Goal: Register for event/course

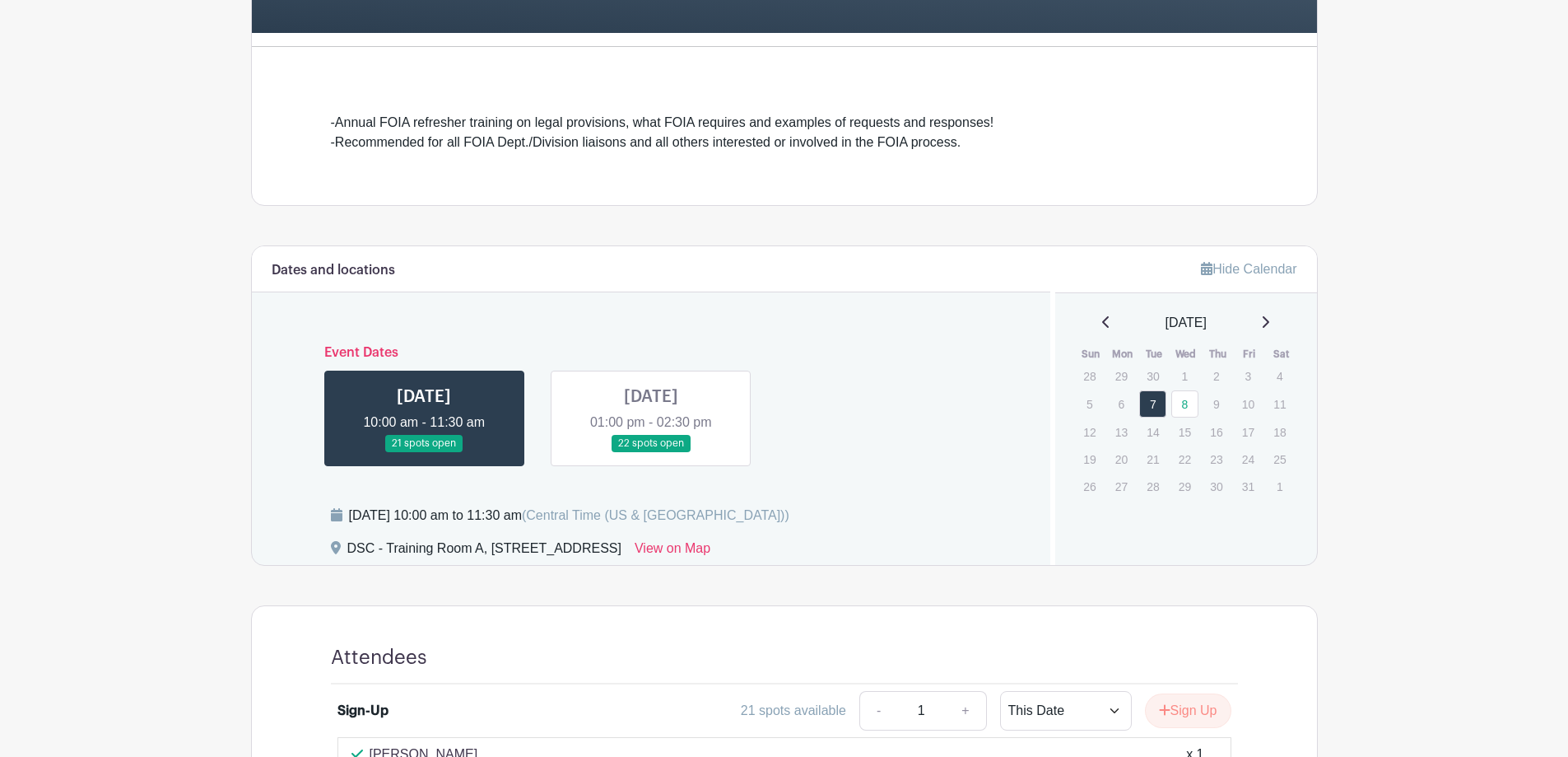
scroll to position [412, 0]
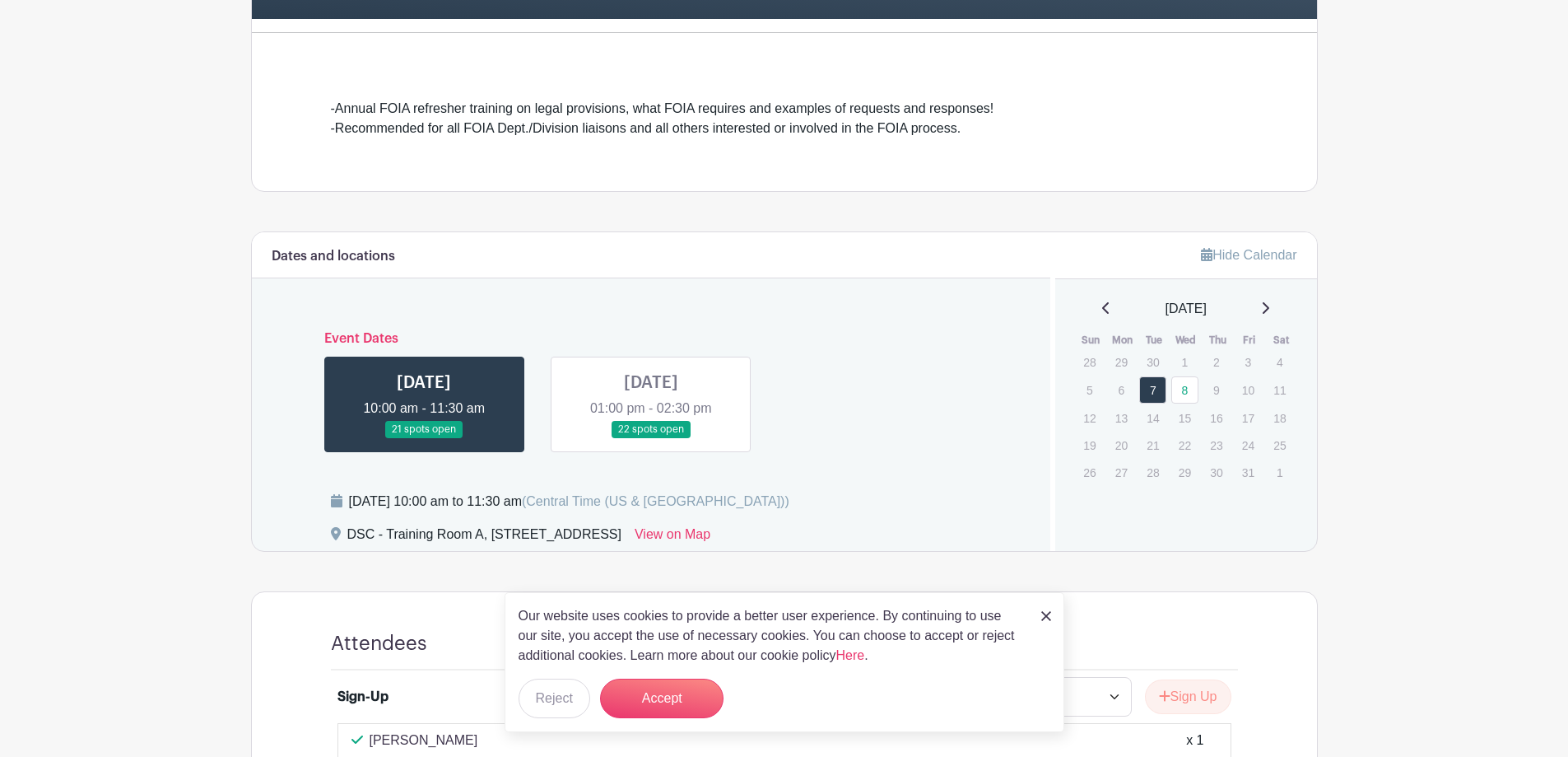
click at [651, 438] on link at bounding box center [651, 438] width 0 height 0
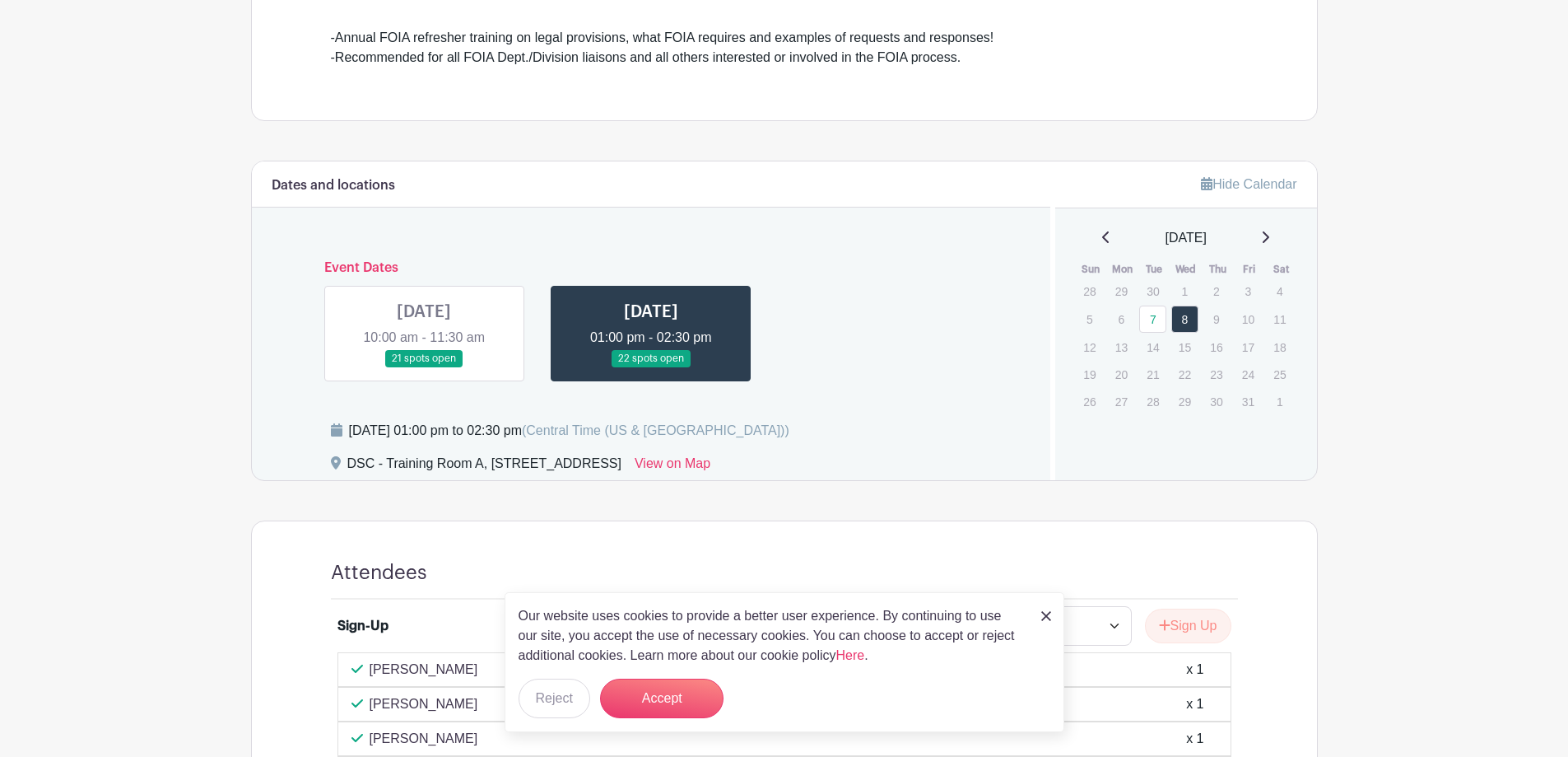
scroll to position [741, 0]
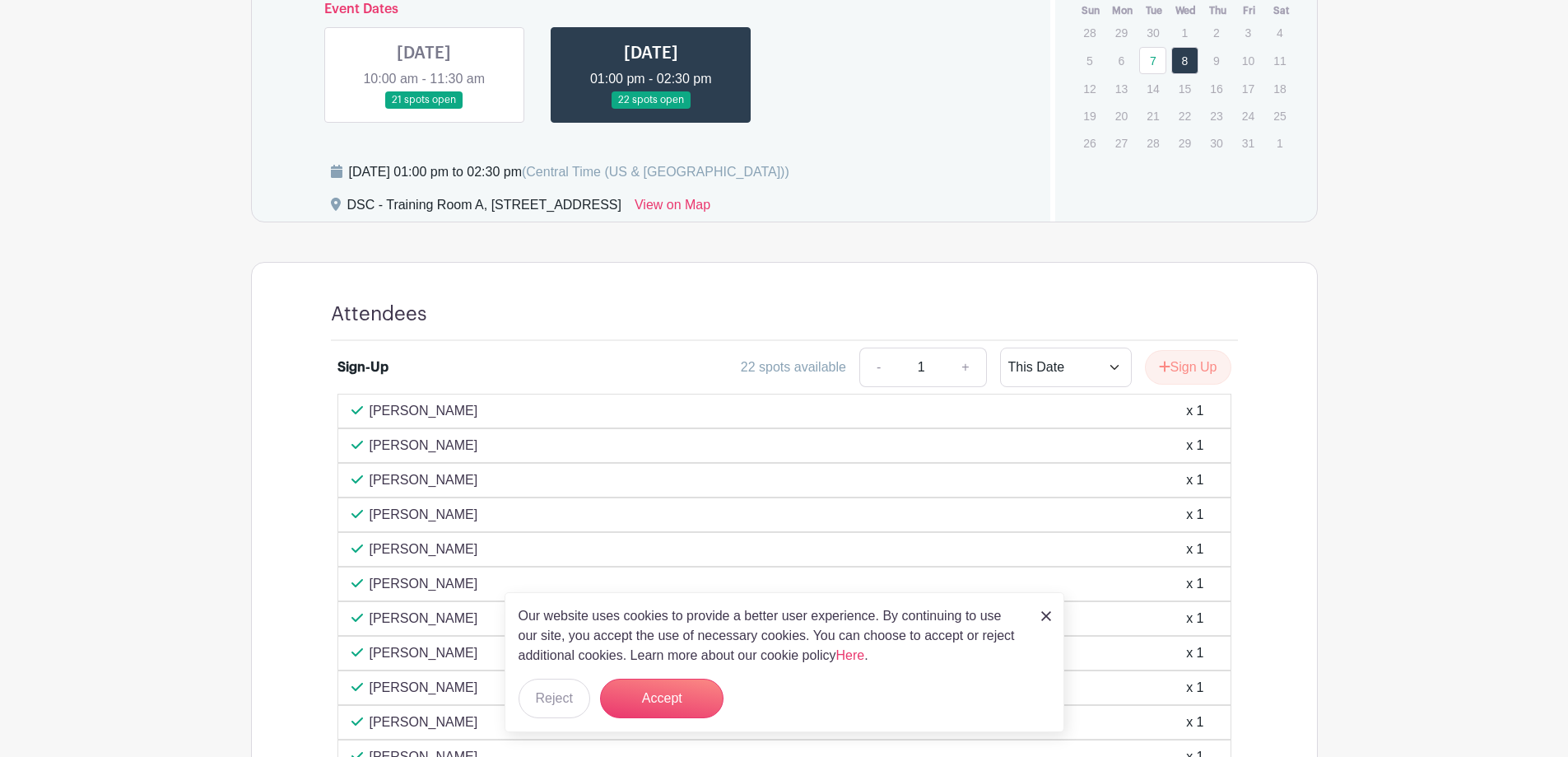
click at [1045, 617] on img at bounding box center [1047, 616] width 10 height 10
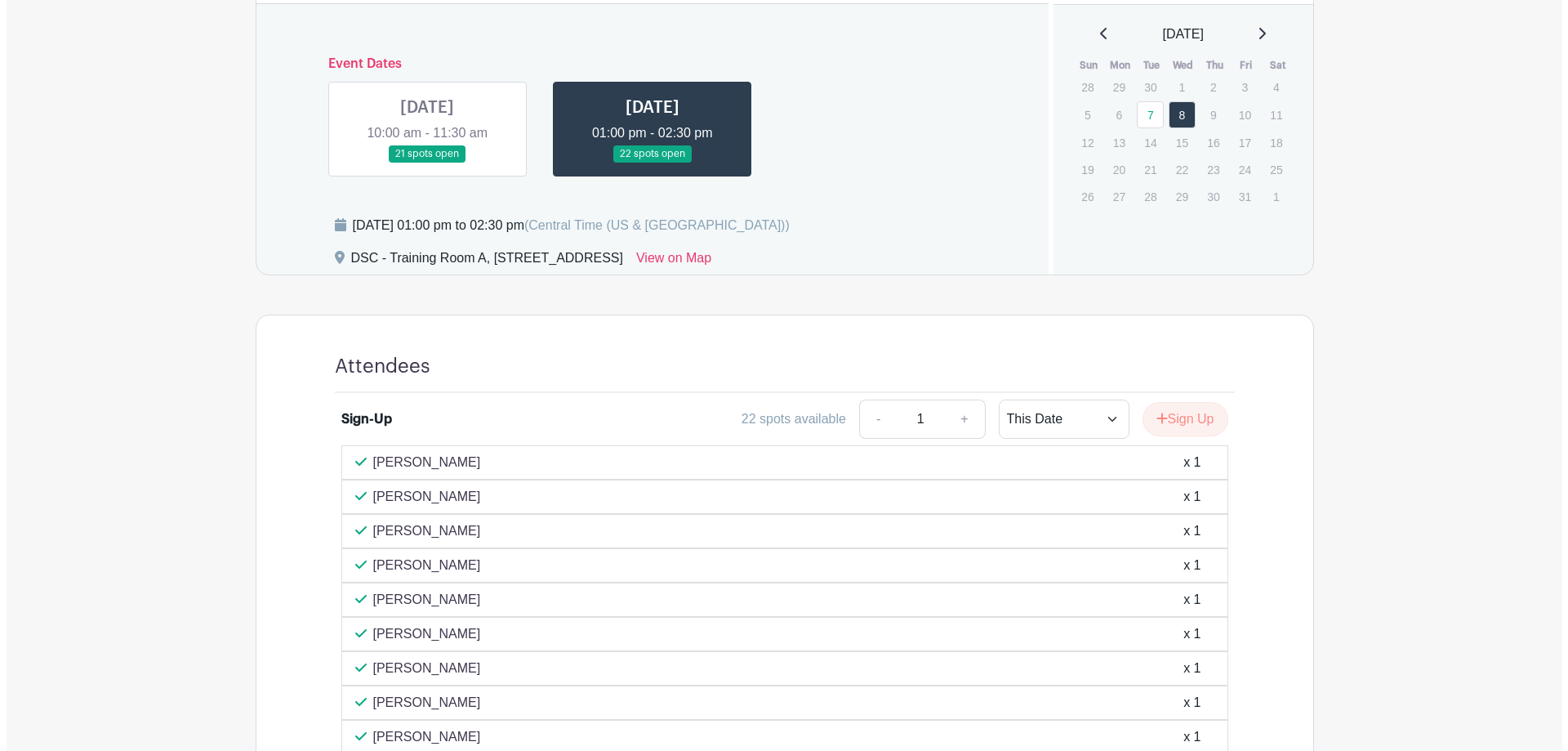
scroll to position [652, 0]
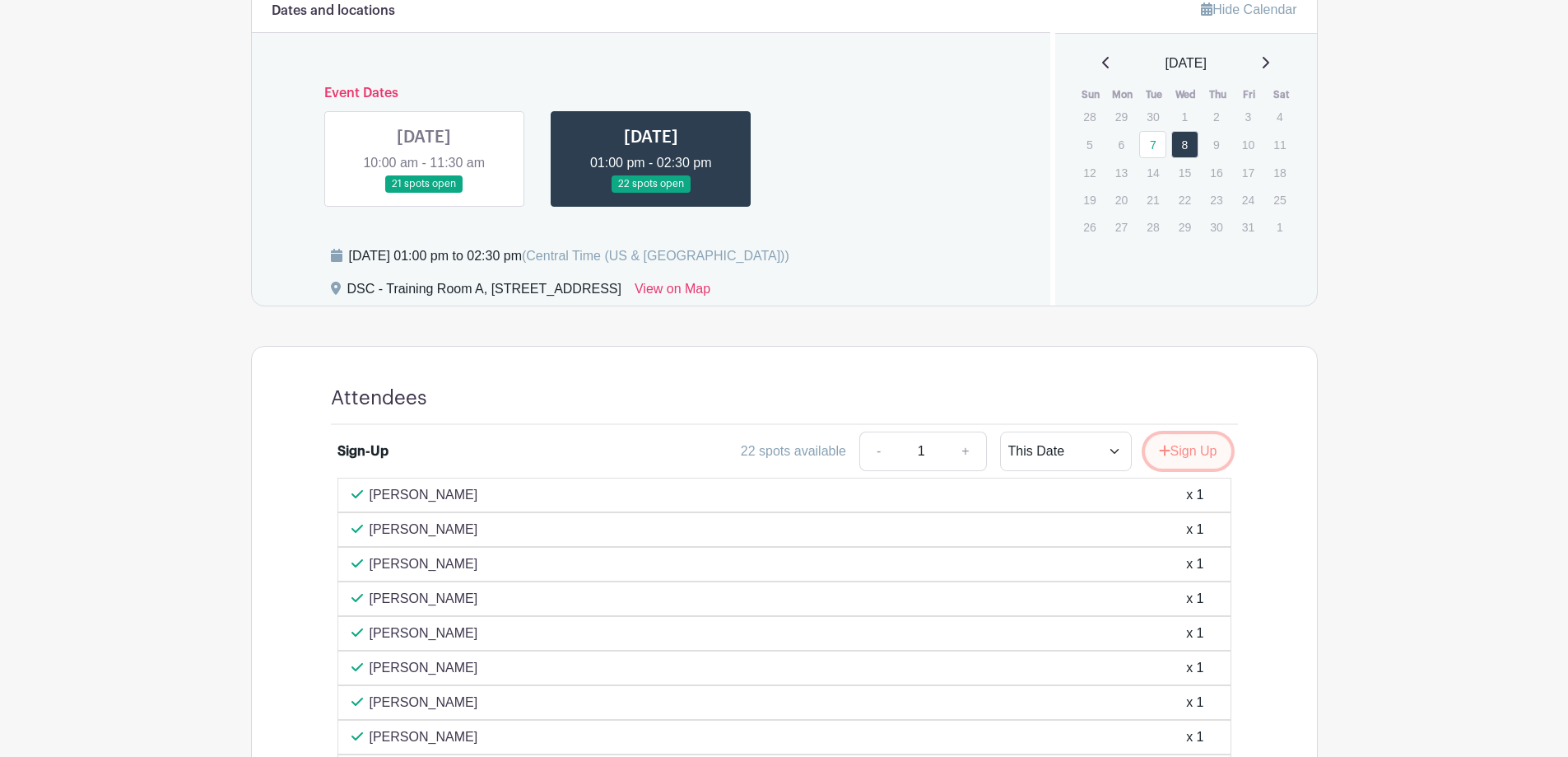
click at [1179, 450] on button "Sign Up" at bounding box center [1188, 450] width 86 height 34
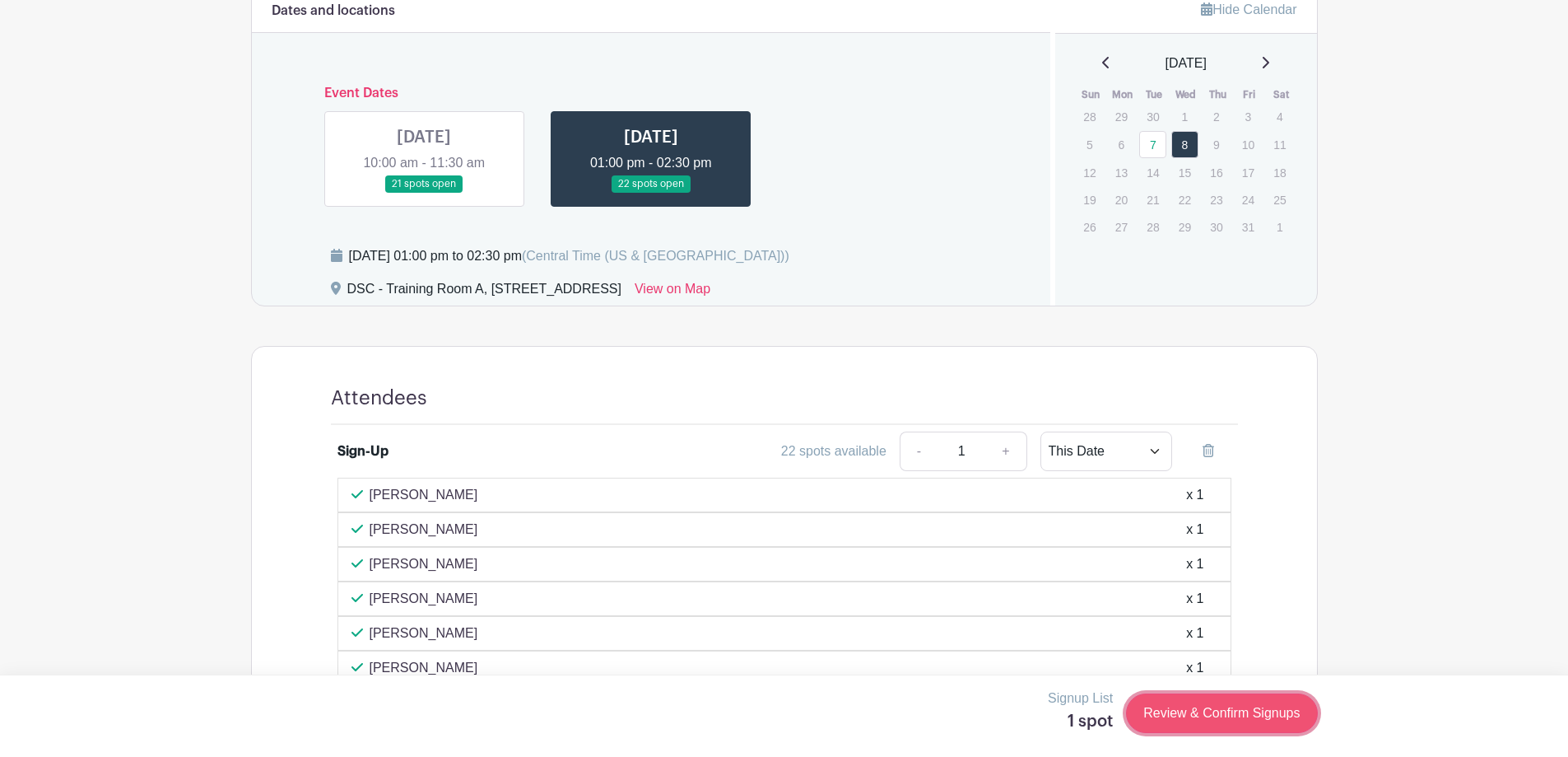
click at [1231, 711] on link "Review & Confirm Signups" at bounding box center [1221, 713] width 191 height 39
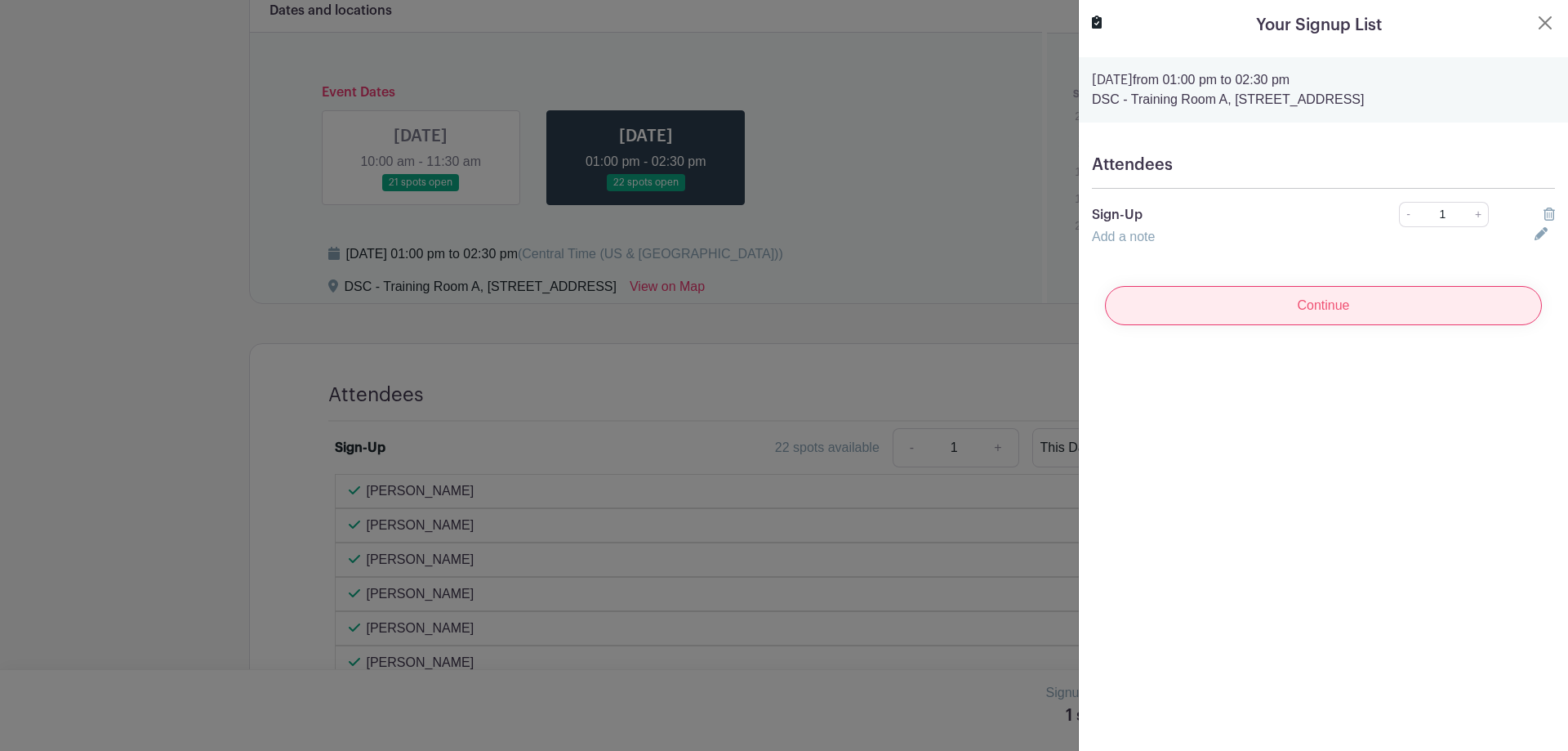
click at [1268, 298] on input "Continue" at bounding box center [1323, 305] width 437 height 39
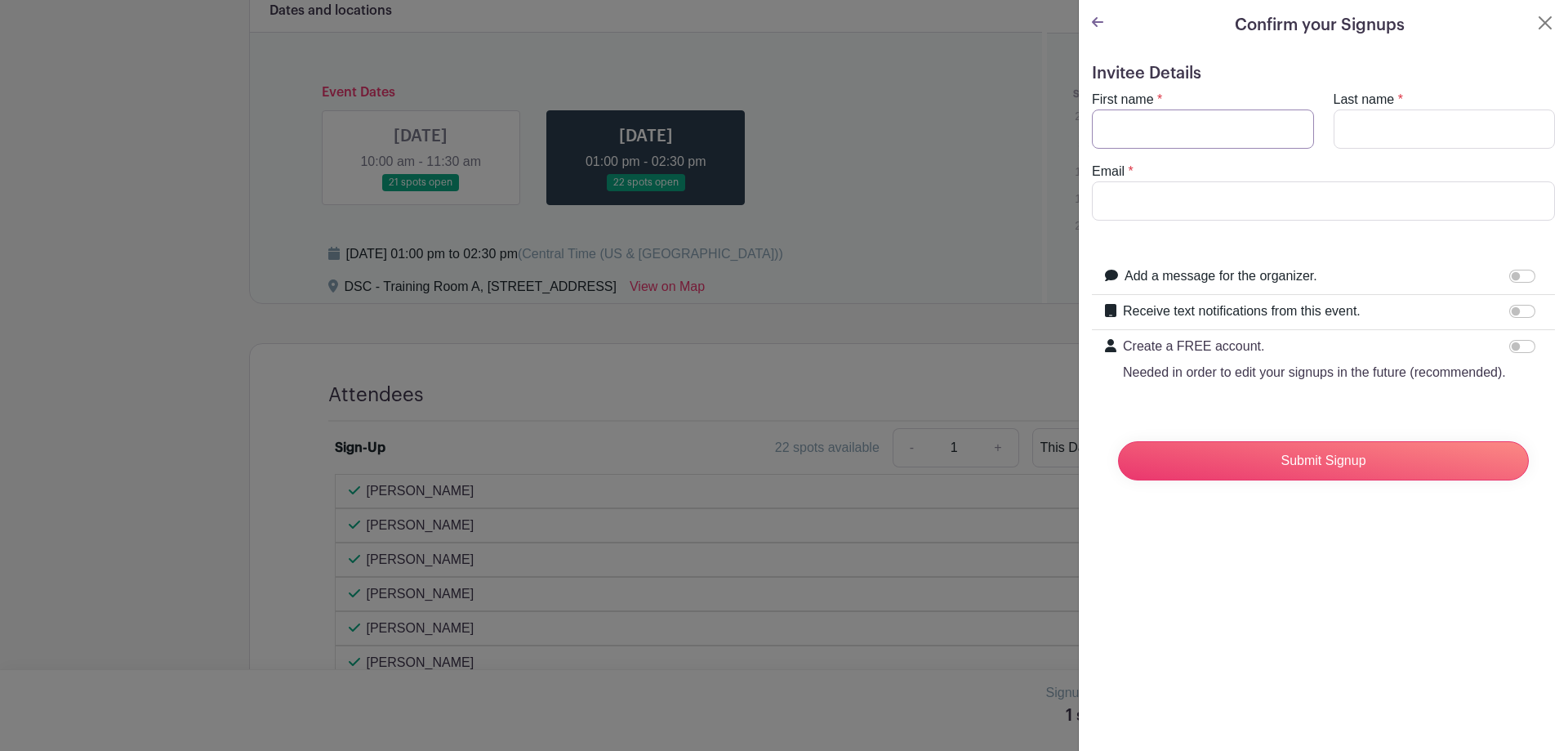
click at [1141, 141] on input "First name" at bounding box center [1203, 128] width 222 height 39
type input "Dan"
click at [1370, 128] on input "Last name" at bounding box center [1445, 128] width 222 height 39
type input "Ferguson"
click at [1294, 189] on input "Email" at bounding box center [1323, 201] width 463 height 39
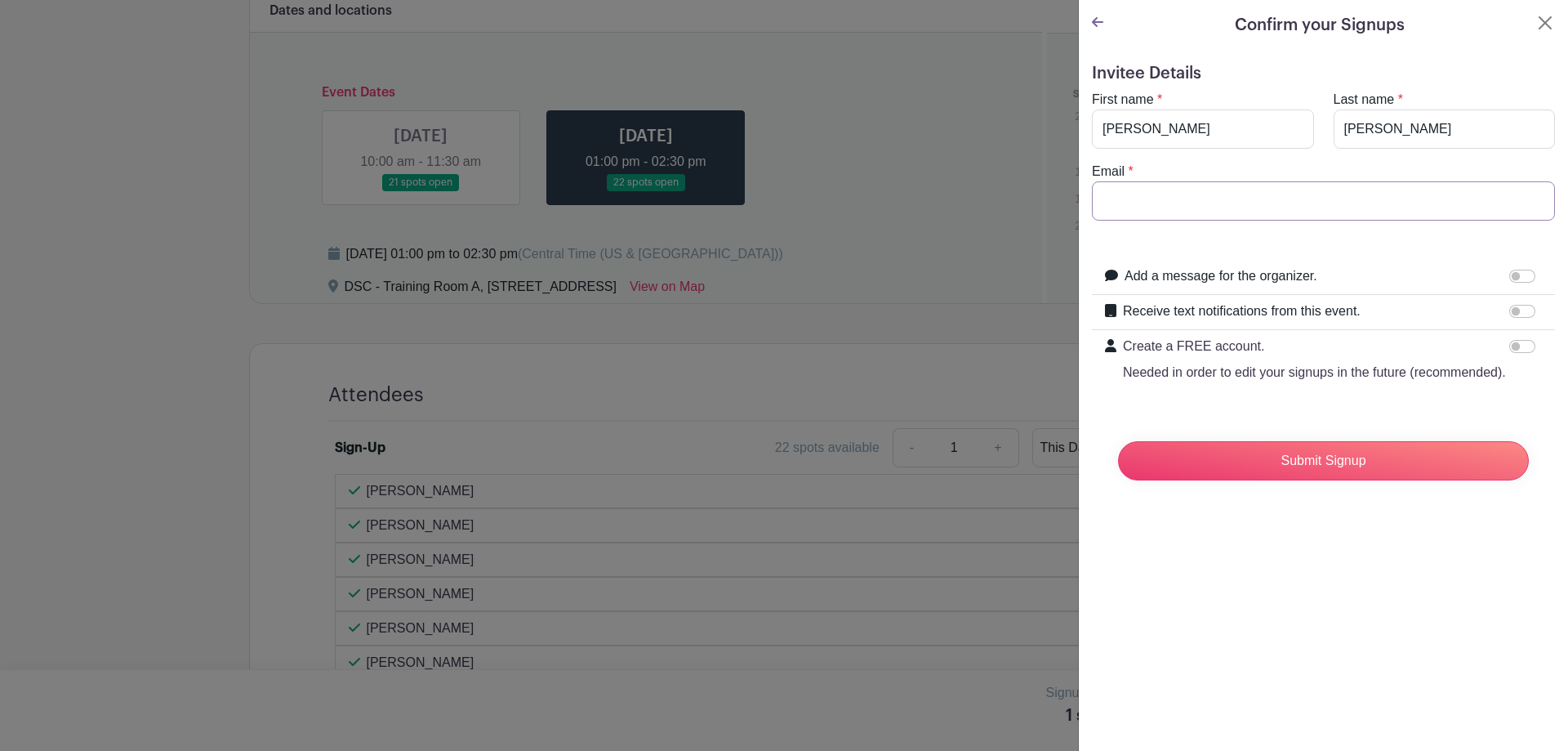
type input "fergusond@aurora.il.us"
click at [1509, 313] on input "Receive text notifications from this event." at bounding box center [1522, 312] width 27 height 13
checkbox input "true"
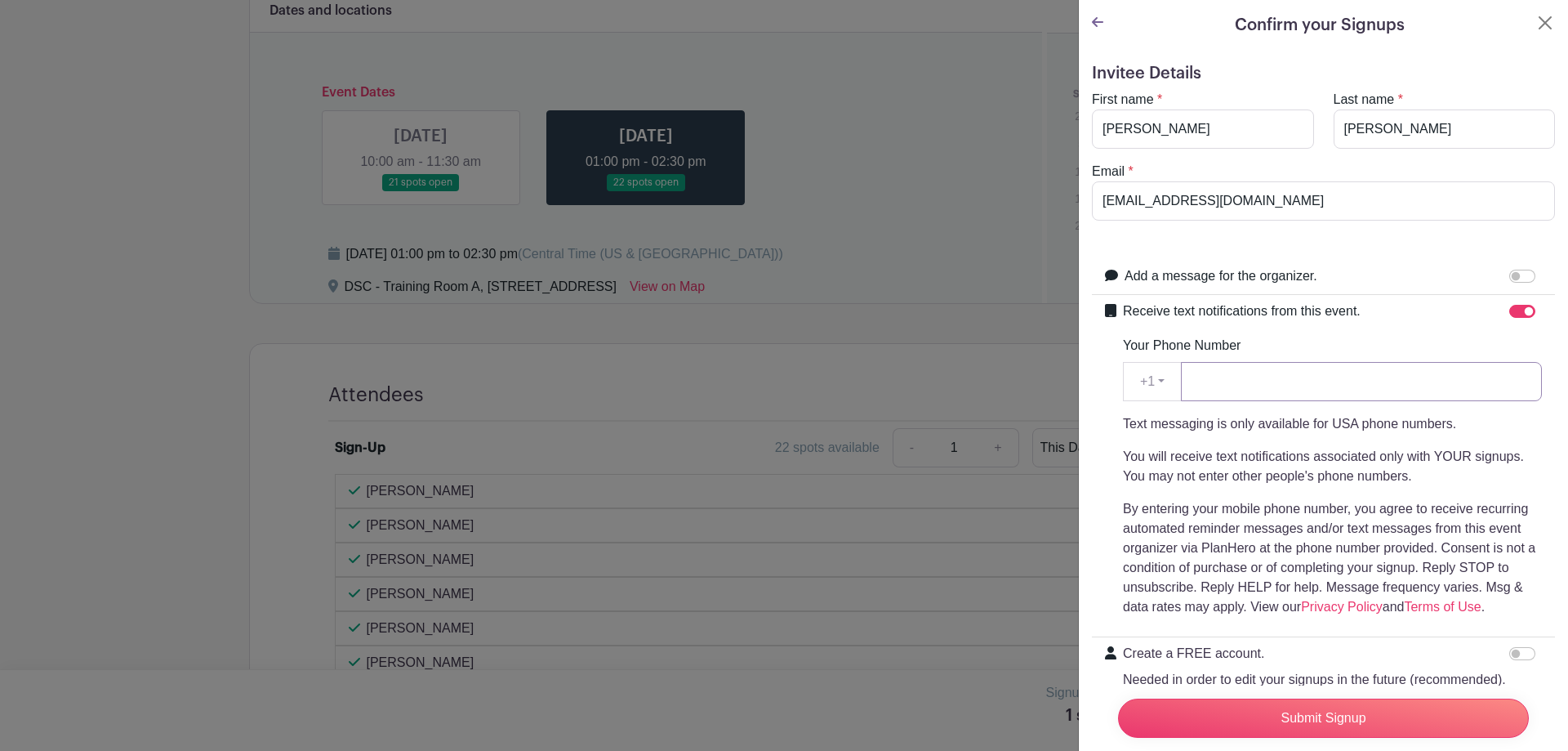
click at [1370, 372] on input "Your Phone Number" at bounding box center [1362, 381] width 361 height 39
drag, startPoint x: 1205, startPoint y: 376, endPoint x: 1273, endPoint y: 391, distance: 69.6
click at [1205, 376] on input "Your Phone Number" at bounding box center [1362, 381] width 361 height 39
type input "3314528533"
click at [1384, 699] on input "Submit Signup" at bounding box center [1324, 718] width 411 height 39
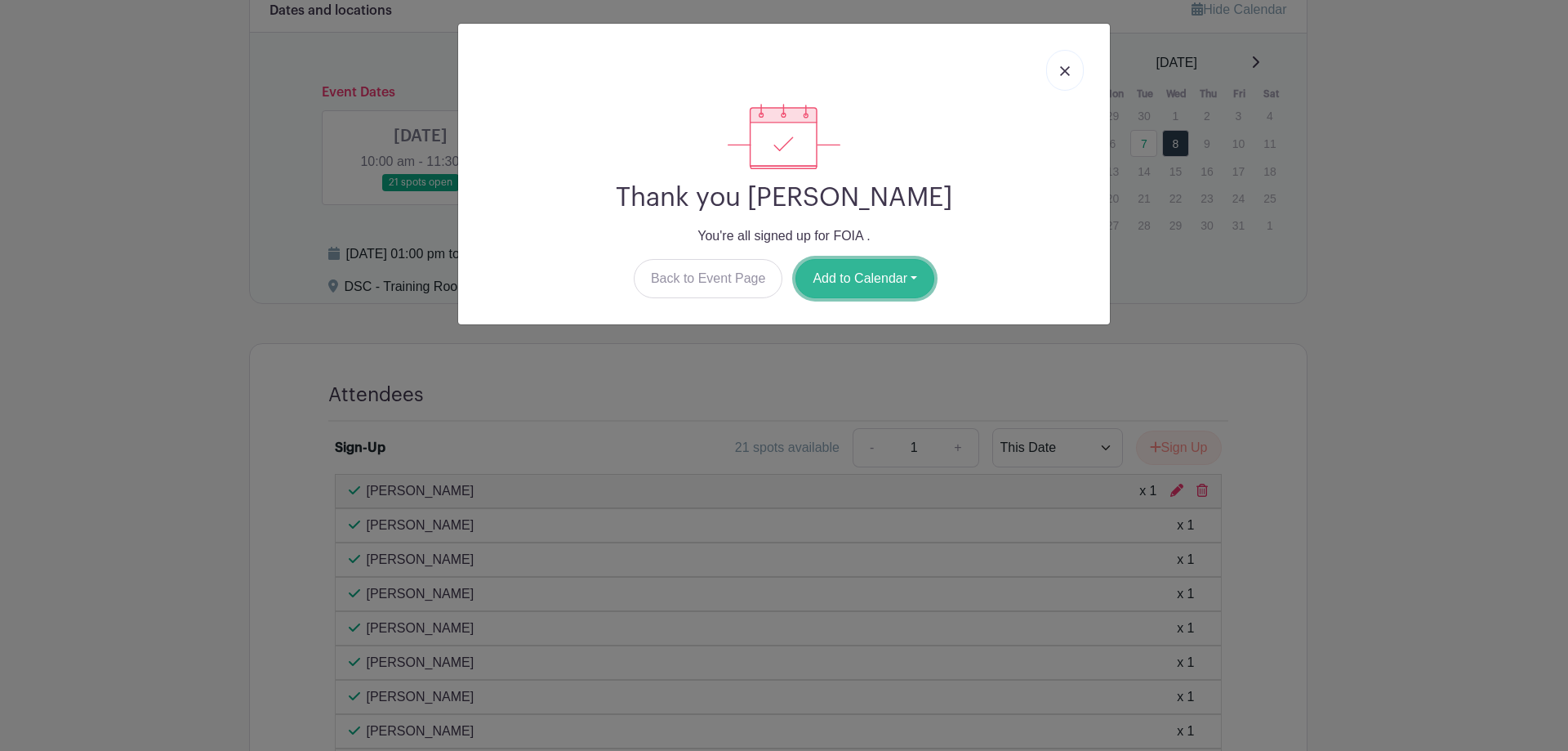
click at [896, 288] on button "Add to Calendar" at bounding box center [865, 278] width 139 height 39
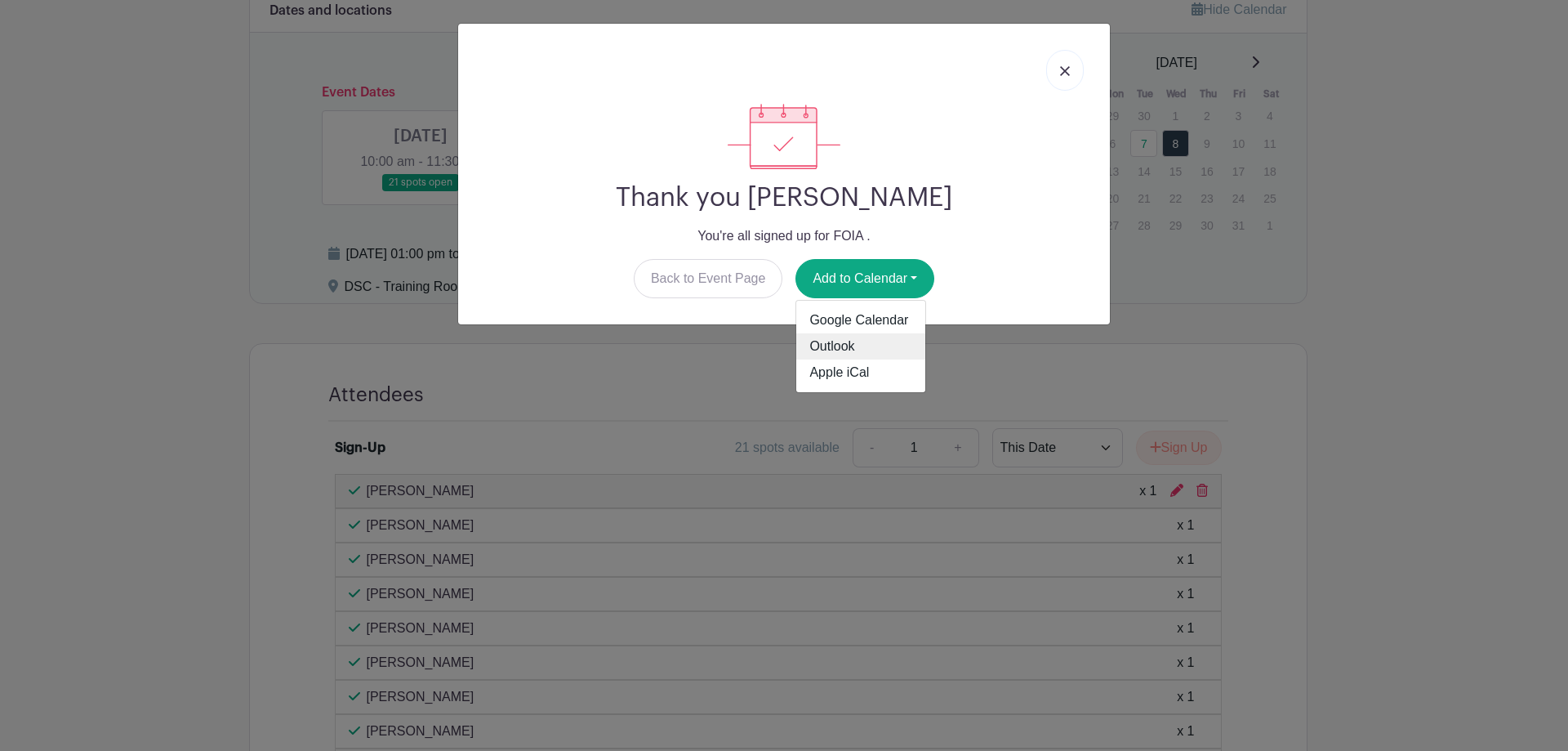
click at [860, 346] on link "Outlook" at bounding box center [861, 346] width 129 height 27
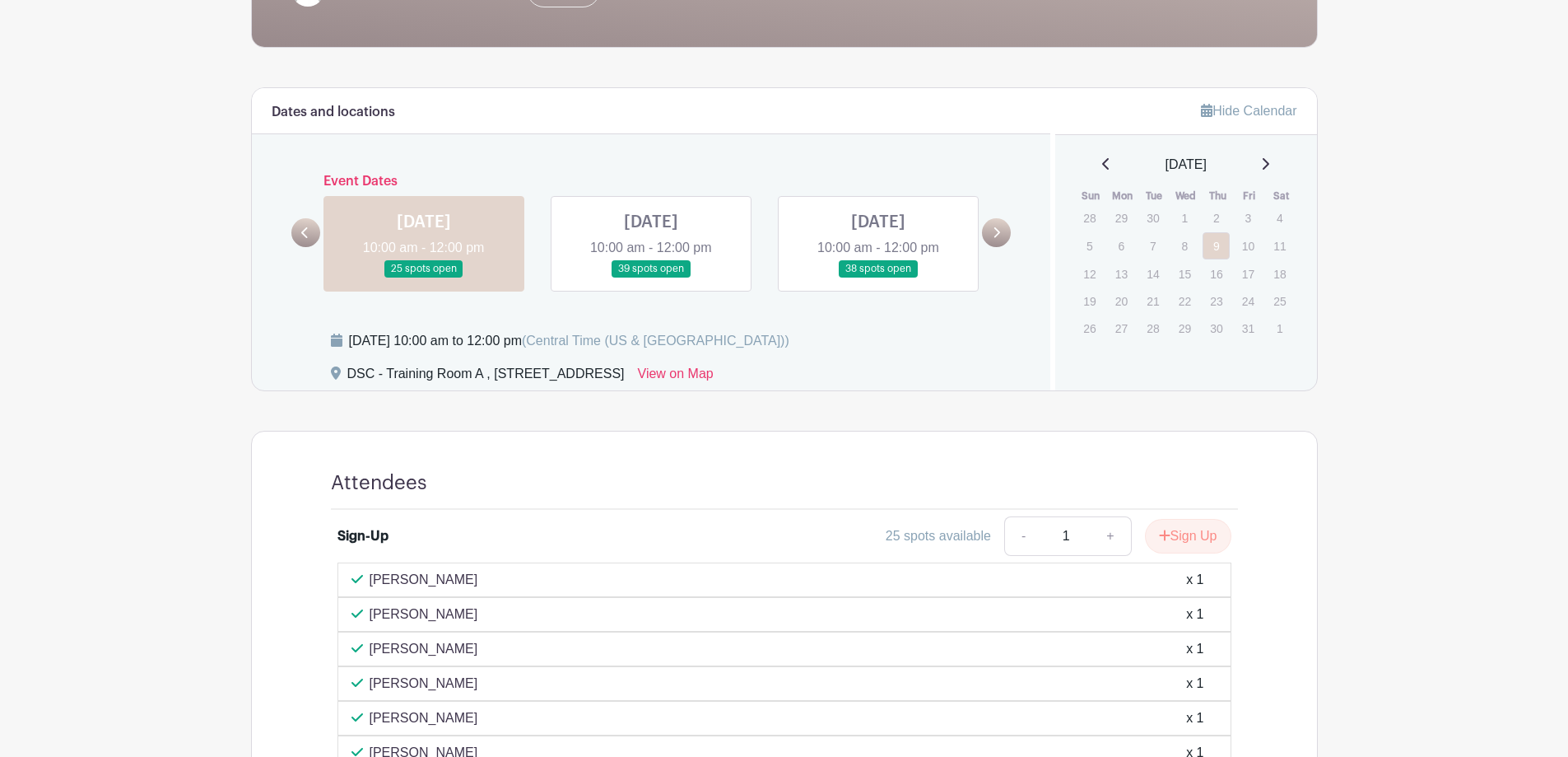
scroll to position [350, 0]
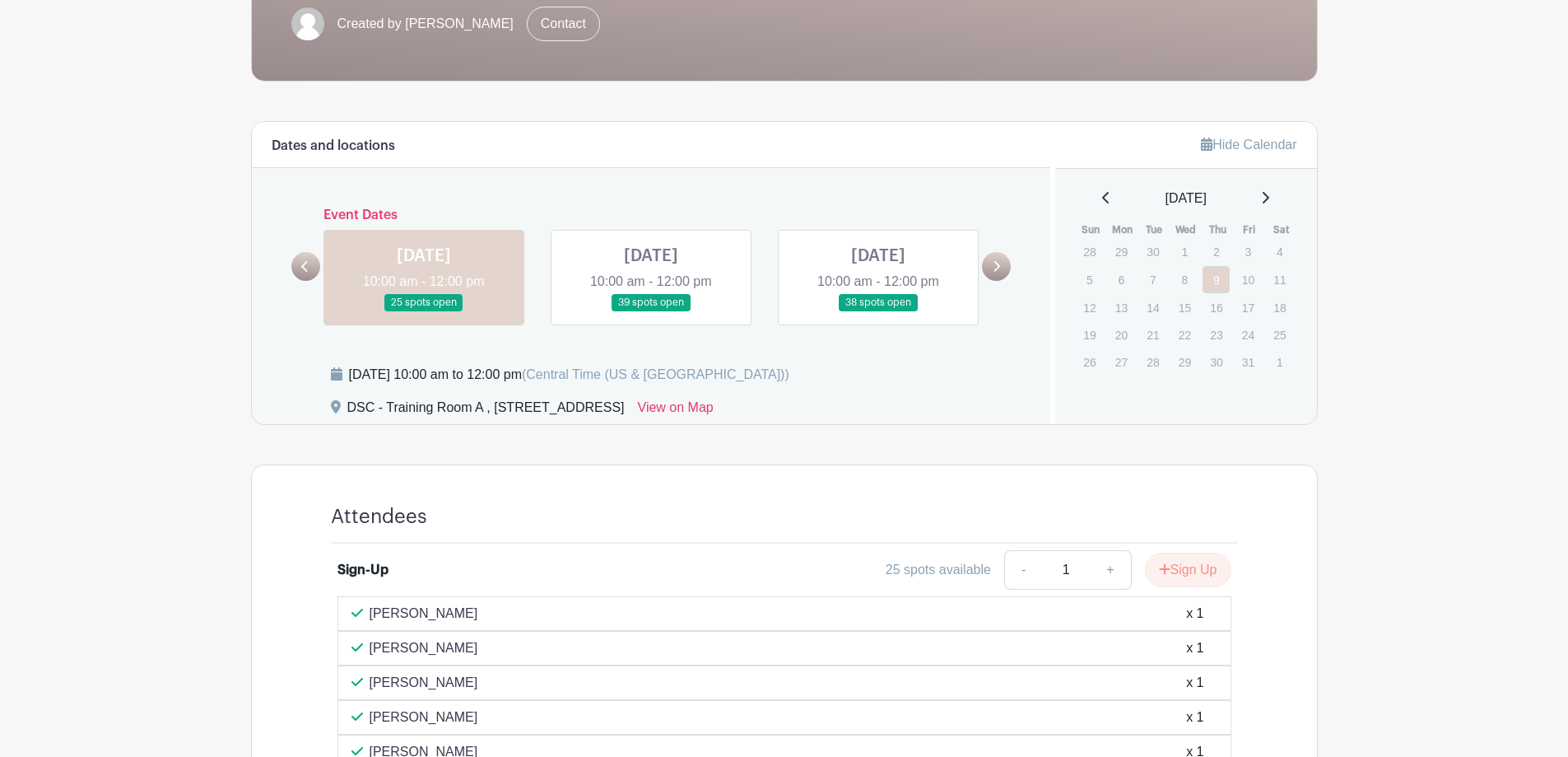
click at [651, 311] on link at bounding box center [651, 311] width 0 height 0
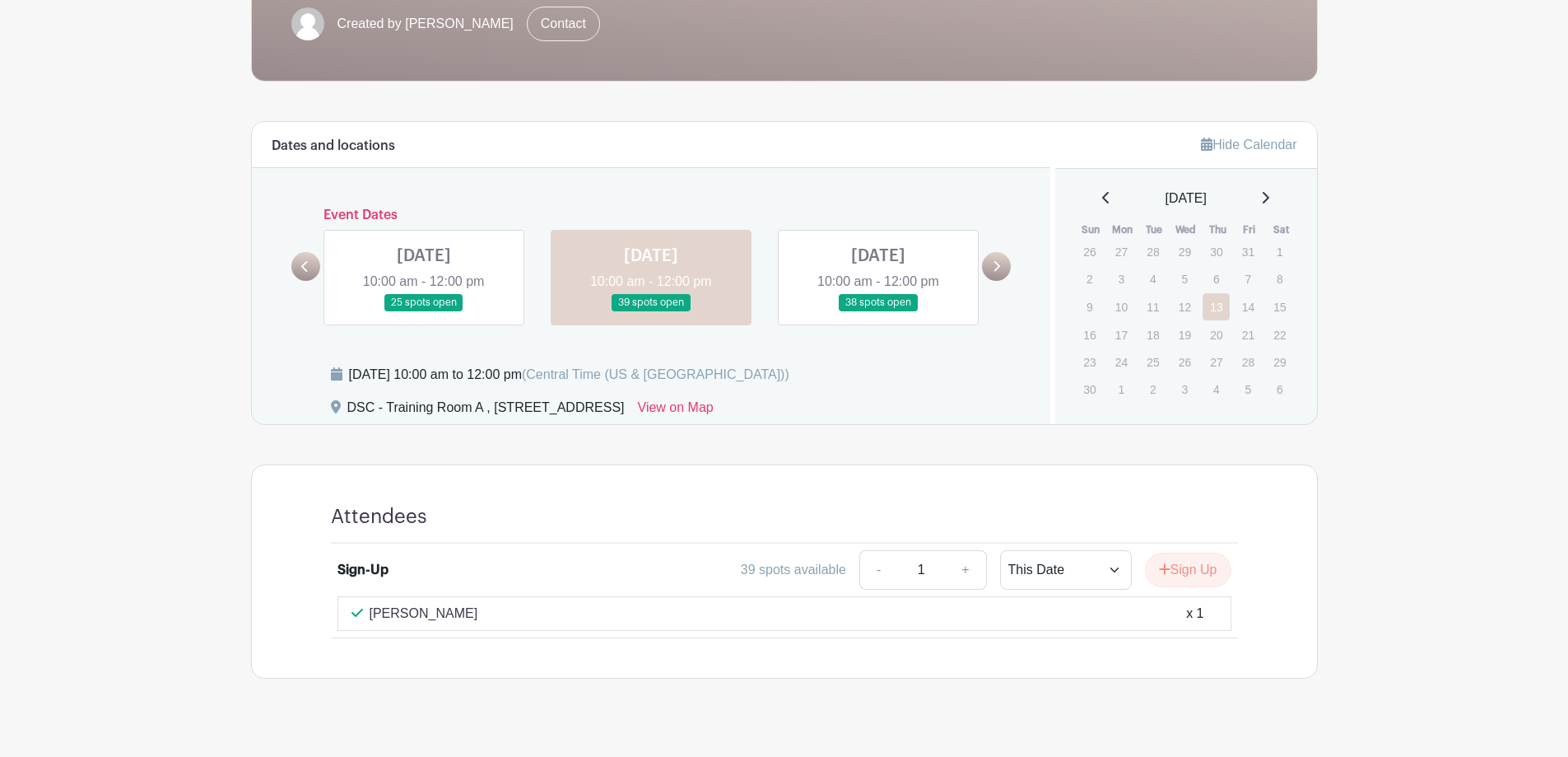
click at [878, 311] on link at bounding box center [878, 311] width 0 height 0
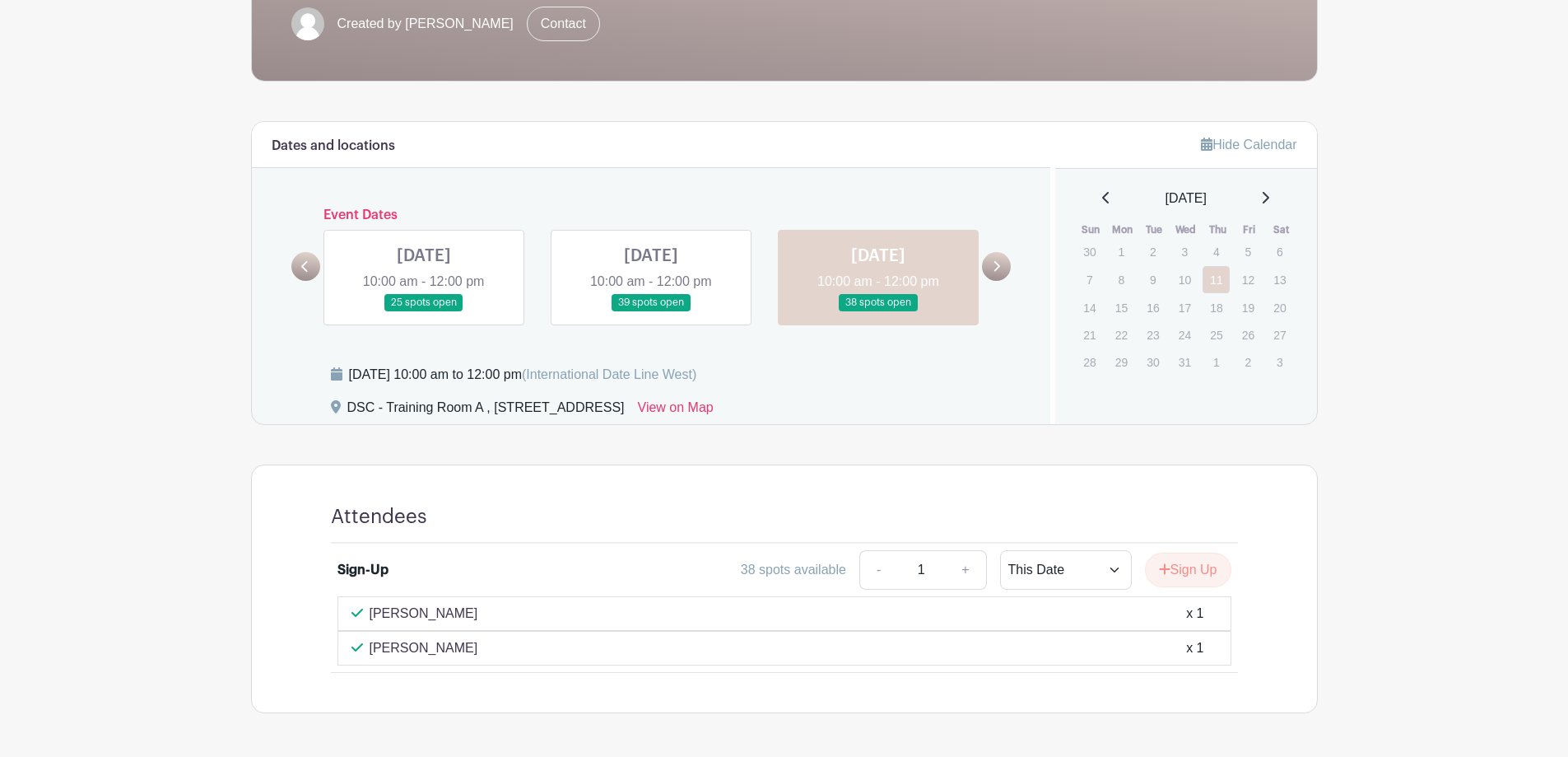
click at [424, 311] on link at bounding box center [424, 311] width 0 height 0
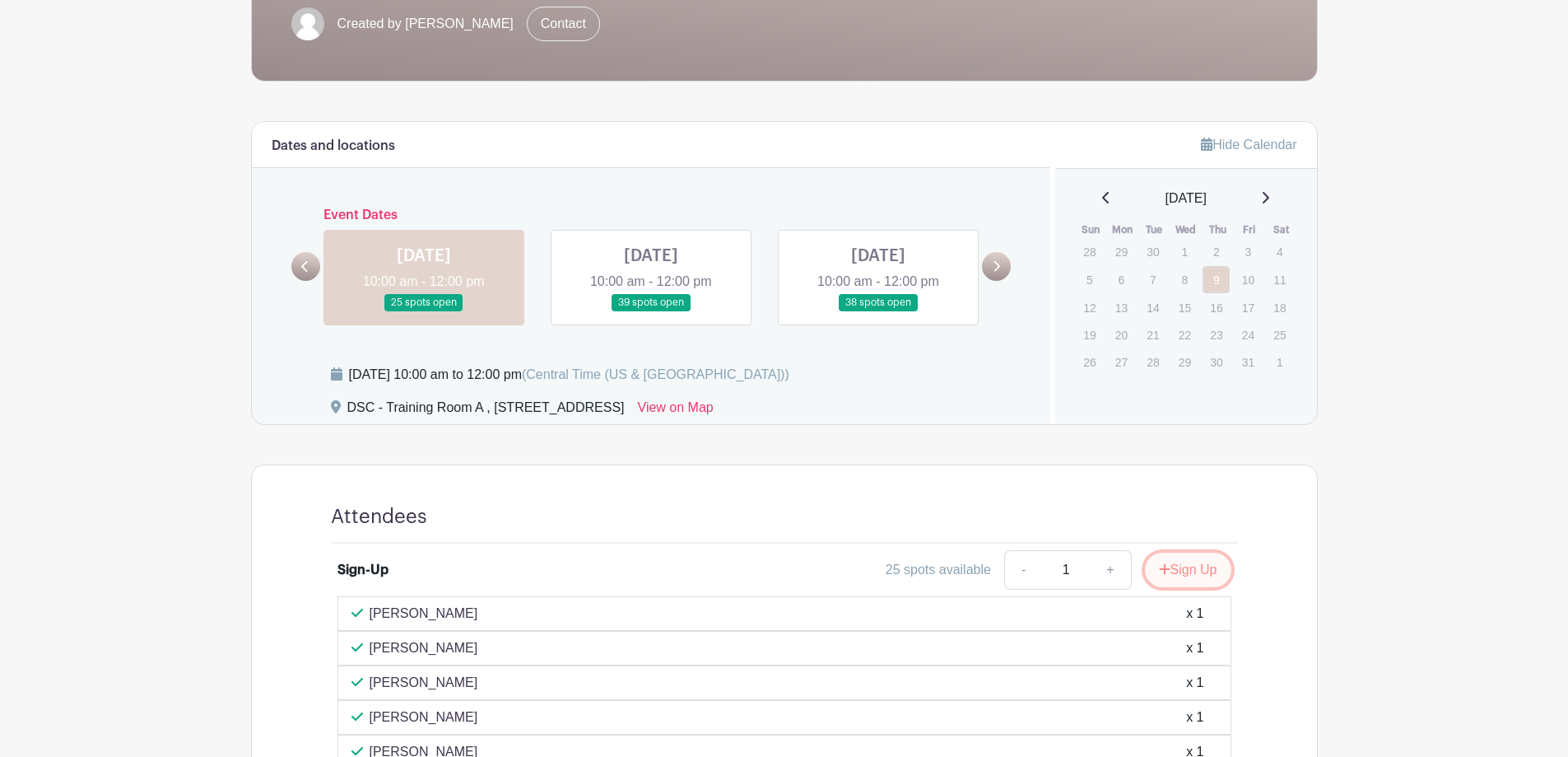
click at [1178, 574] on button "Sign Up" at bounding box center [1188, 569] width 86 height 34
